Goal: Task Accomplishment & Management: Manage account settings

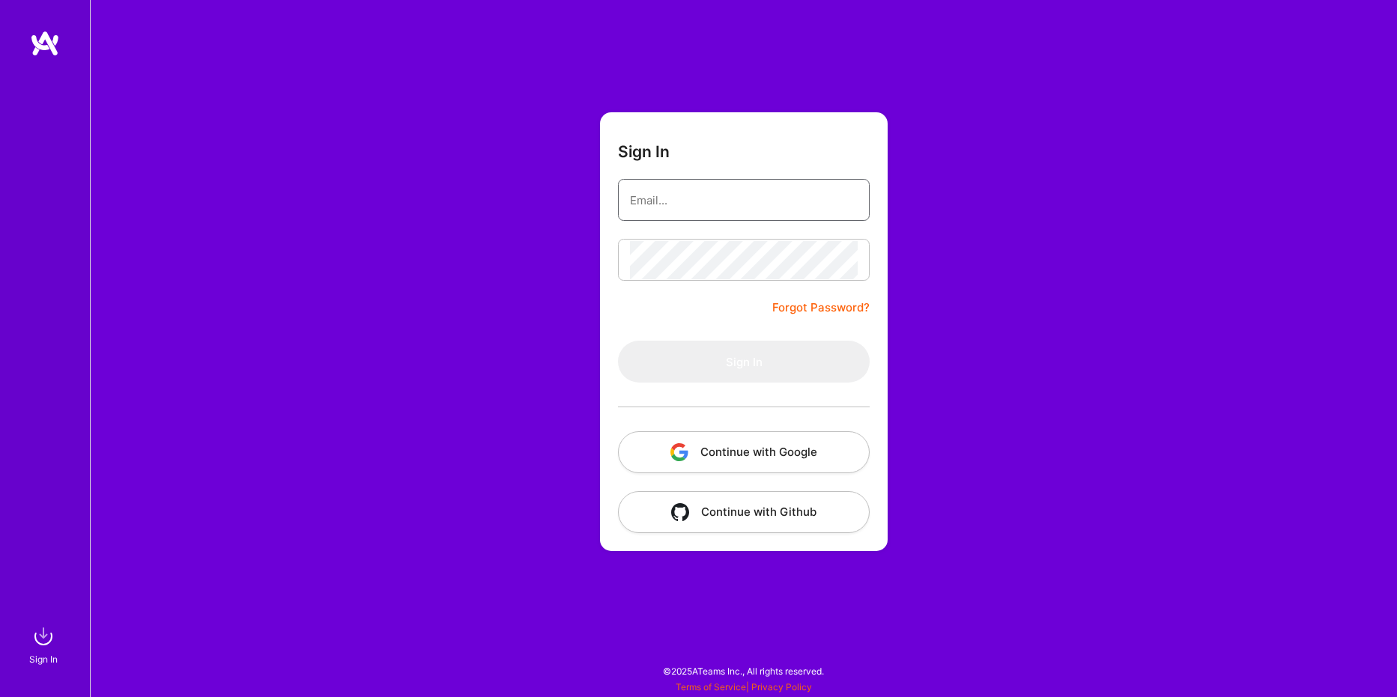
type input "[EMAIL_ADDRESS][DOMAIN_NAME]"
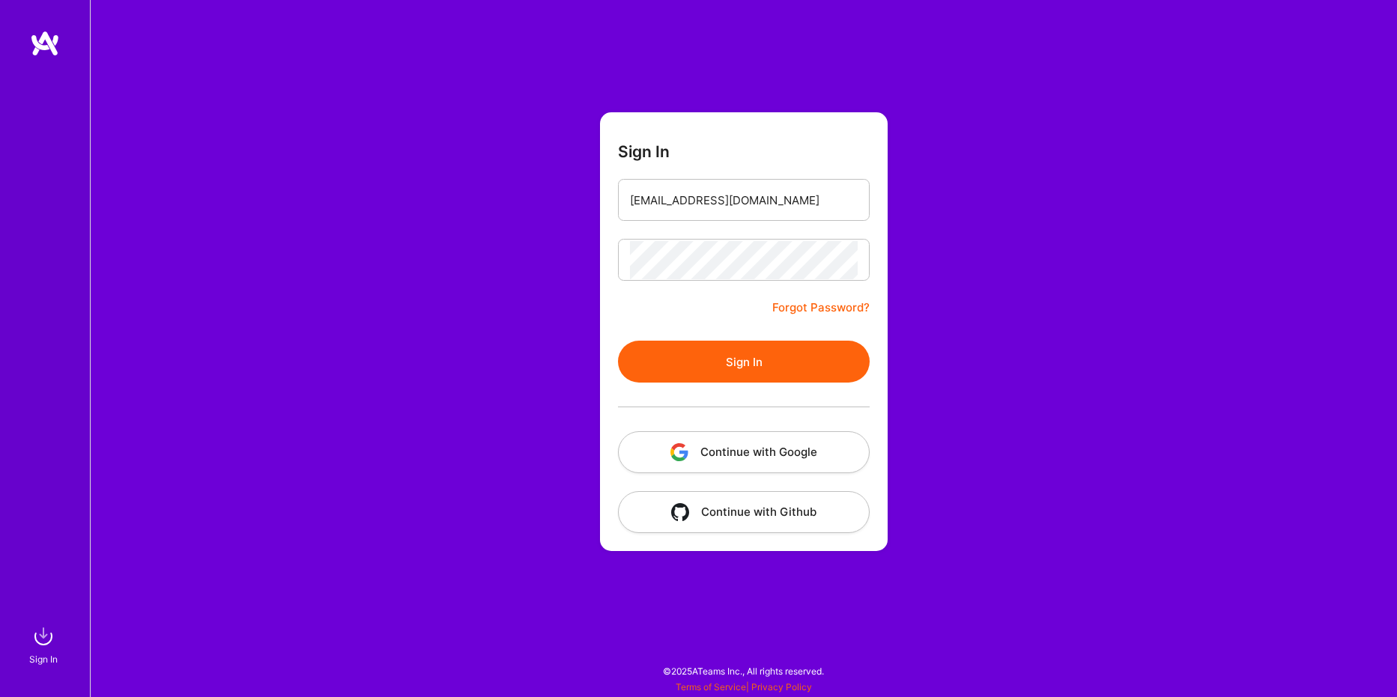
click at [784, 374] on button "Sign In" at bounding box center [744, 362] width 252 height 42
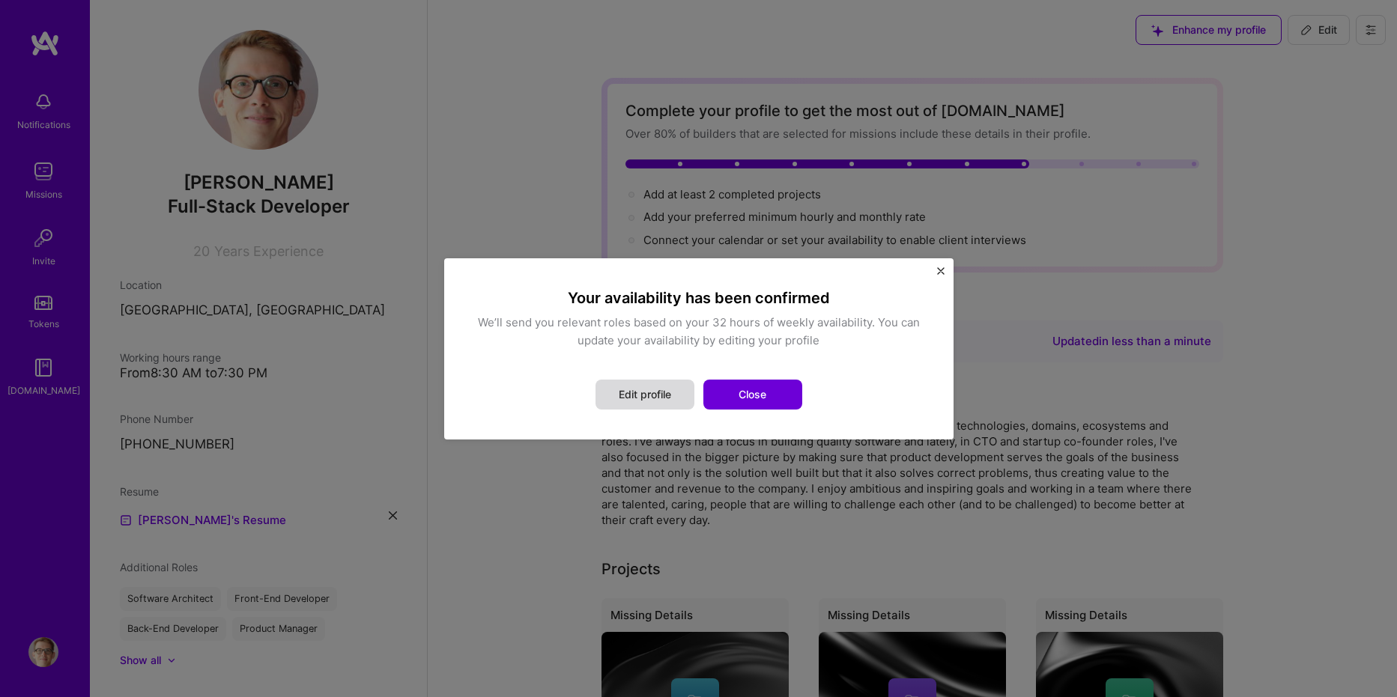
click at [631, 397] on button "Edit profile" at bounding box center [644, 395] width 99 height 30
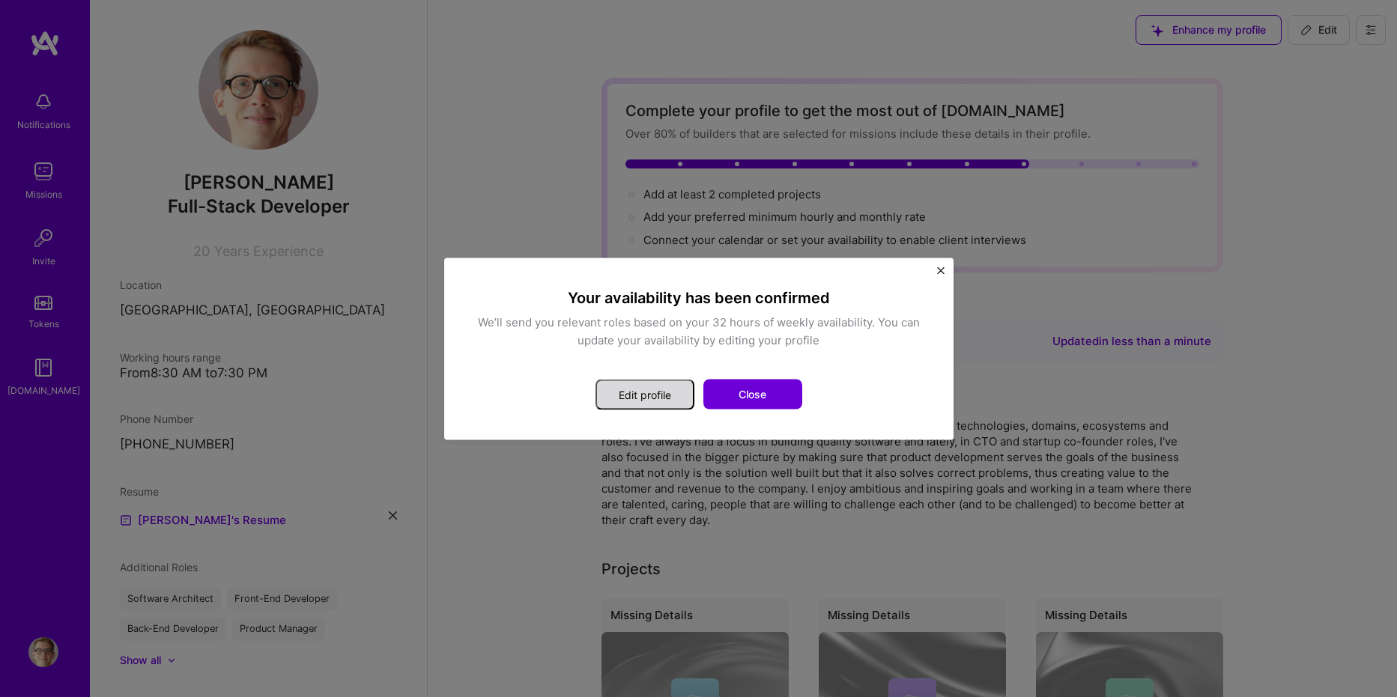
select select "FI"
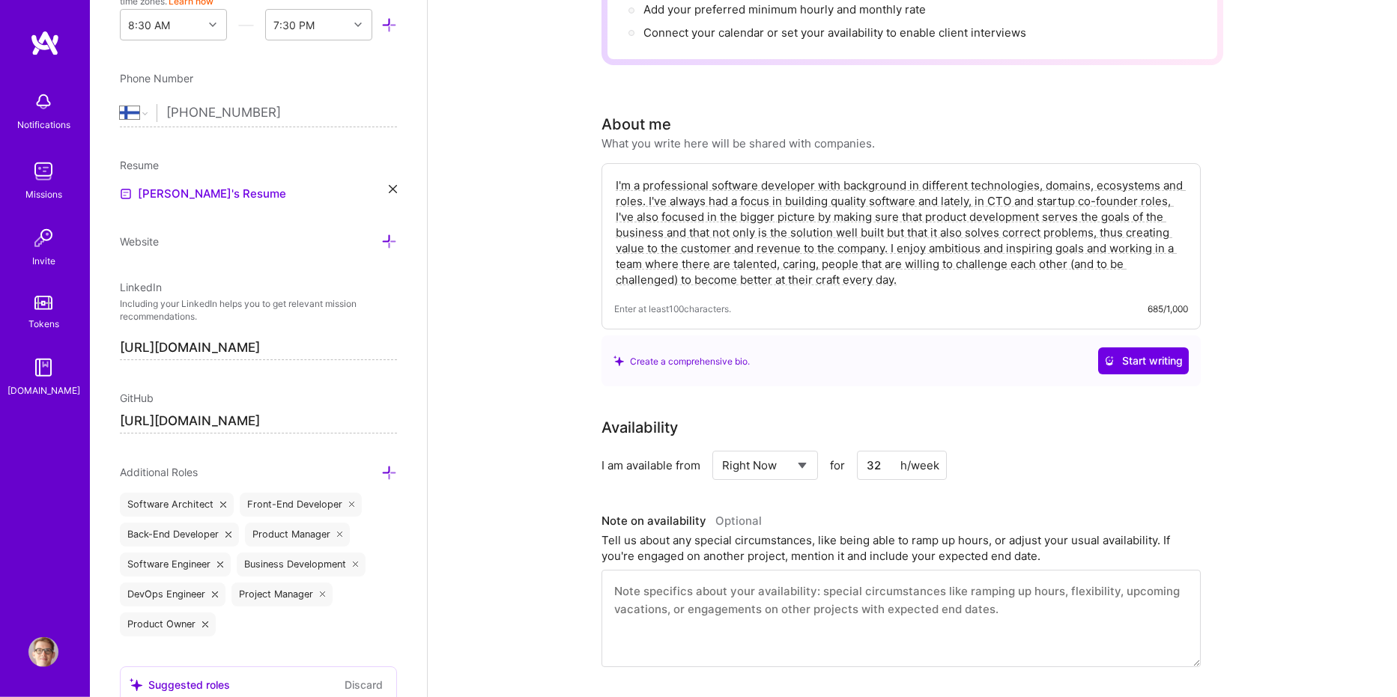
scroll to position [218, 0]
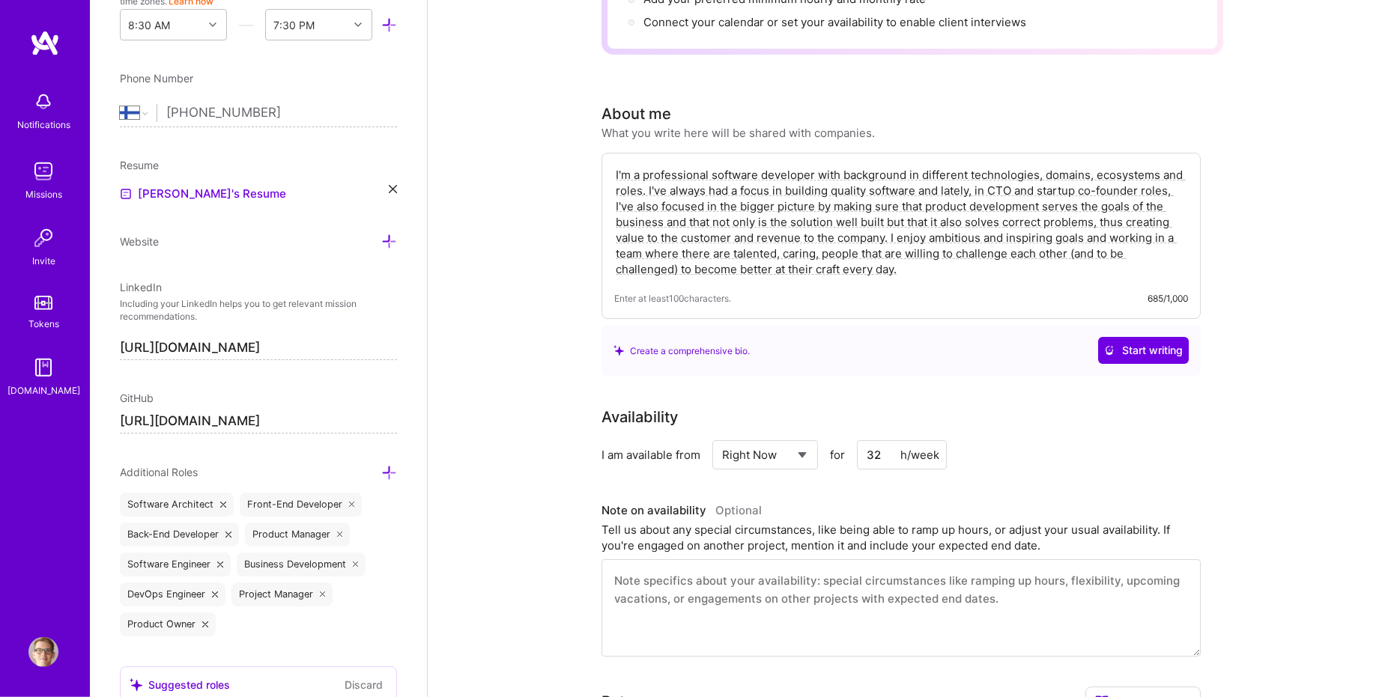
click at [722, 436] on select "Select... Right Now Future Date Not Available" at bounding box center [765, 455] width 86 height 38
select select "Future Date"
click option "Future Date" at bounding box center [0, 0] width 0 height 0
click at [893, 476] on div "Availability I am available from Select... Right Now Future Date Not Available …" at bounding box center [912, 531] width 622 height 251
click at [900, 461] on input "[DATE]" at bounding box center [894, 454] width 74 height 29
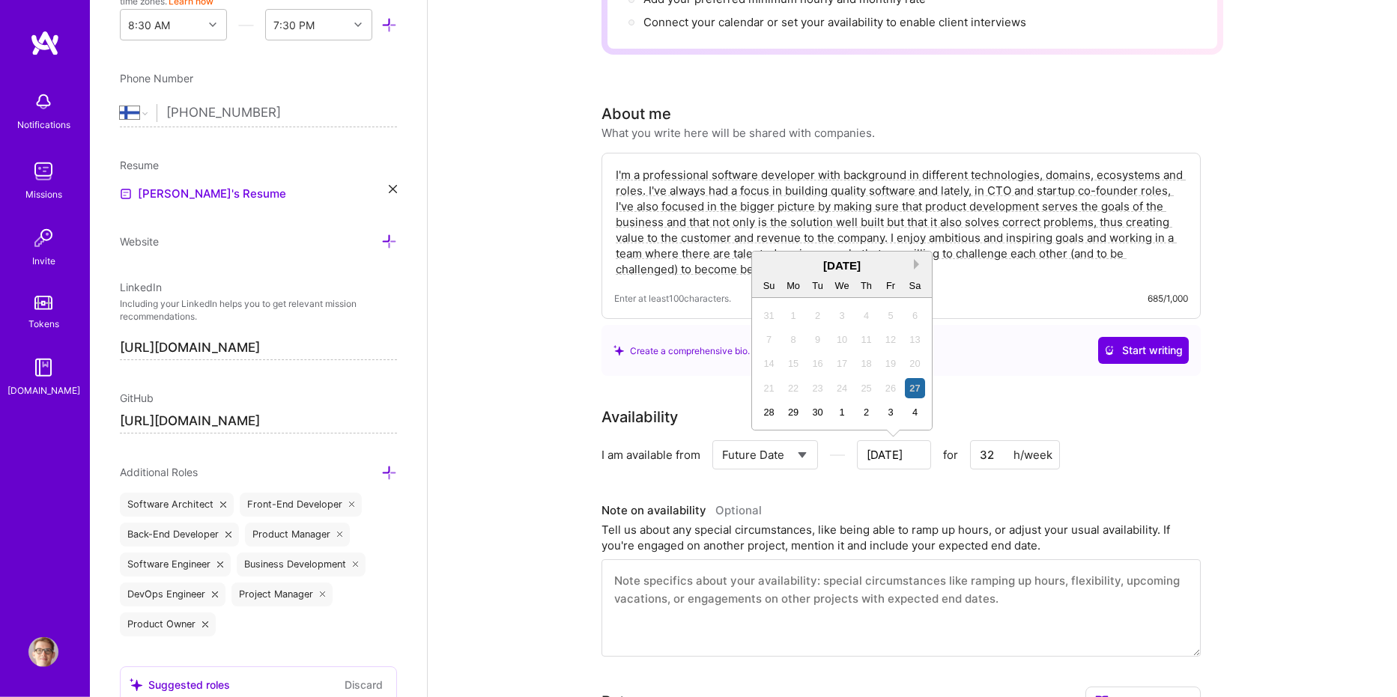
click at [916, 263] on button "Next Month" at bounding box center [919, 264] width 10 height 10
click at [795, 432] on div "1" at bounding box center [794, 437] width 20 height 20
click at [882, 461] on input "[DATE]" at bounding box center [894, 454] width 74 height 29
click at [795, 406] on div "1" at bounding box center [794, 413] width 20 height 20
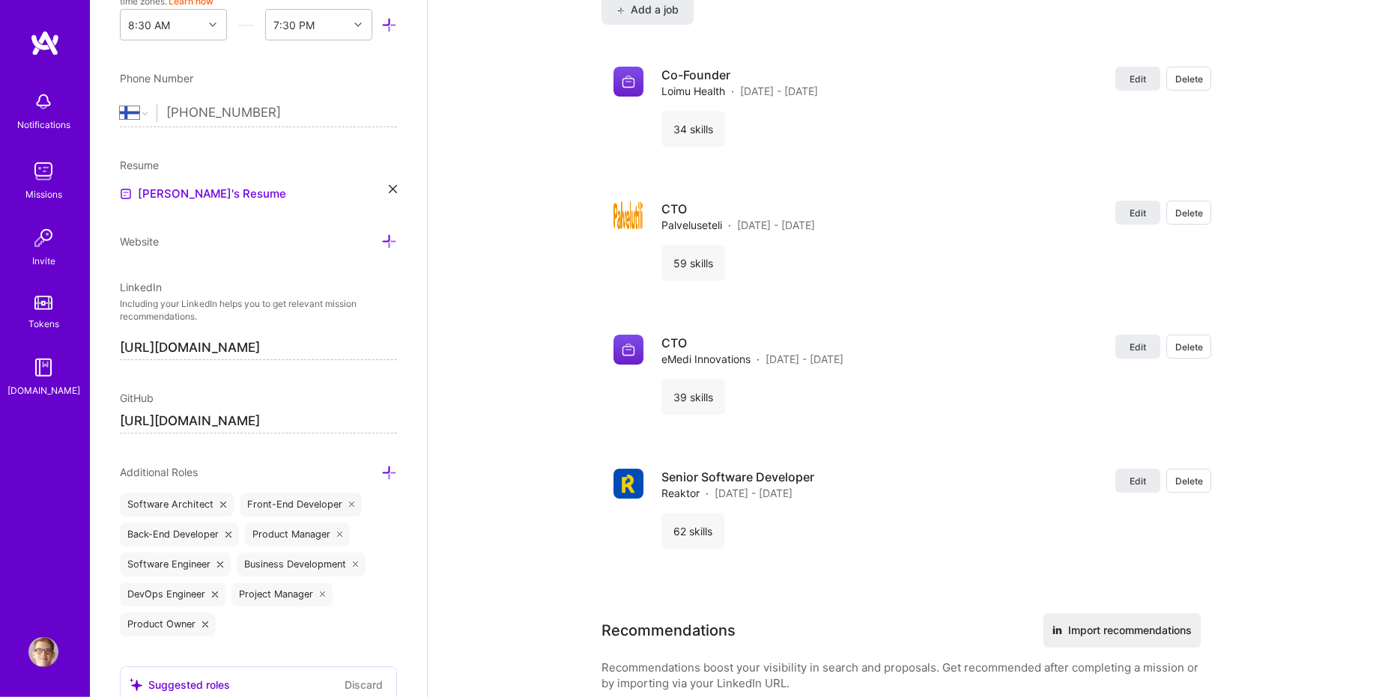
scroll to position [0, 0]
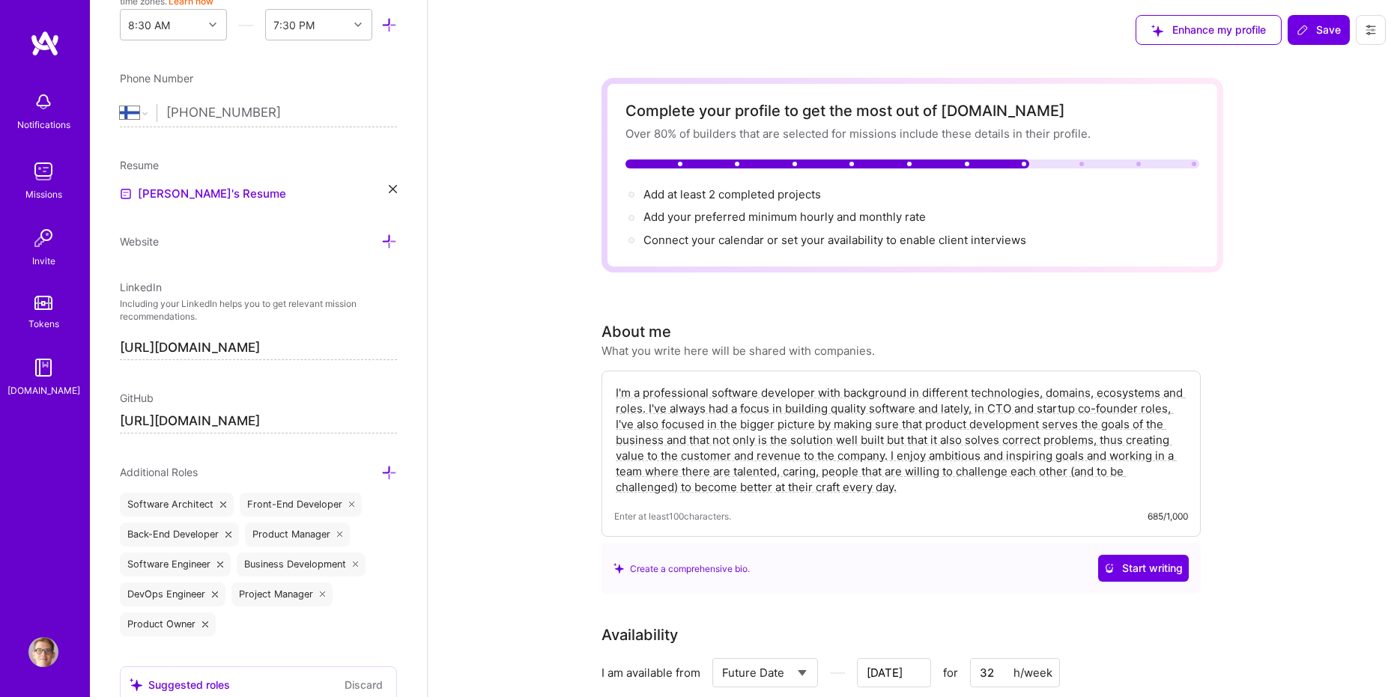
click at [1321, 14] on div "Enhance my profile Save" at bounding box center [1260, 30] width 273 height 60
click at [1321, 43] on button "Save" at bounding box center [1319, 30] width 62 height 30
type input "[DATE]"
